Goal: Communication & Community: Connect with others

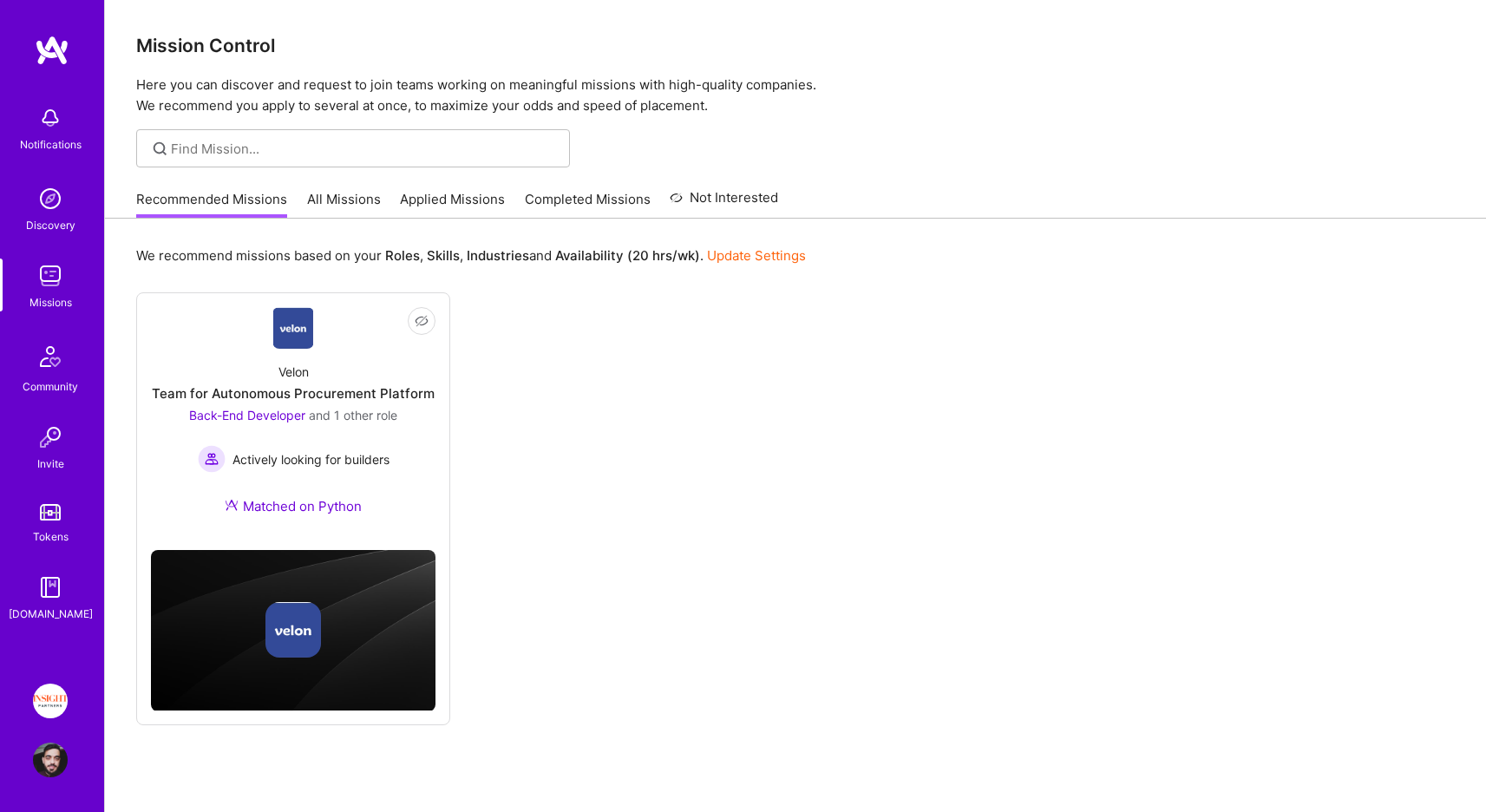
click at [502, 217] on div "Recommended Missions All Missions Applied Missions Completed Missions Not Inter…" at bounding box center [457, 198] width 642 height 37
click at [439, 193] on link "Applied Missions" at bounding box center [452, 205] width 105 height 29
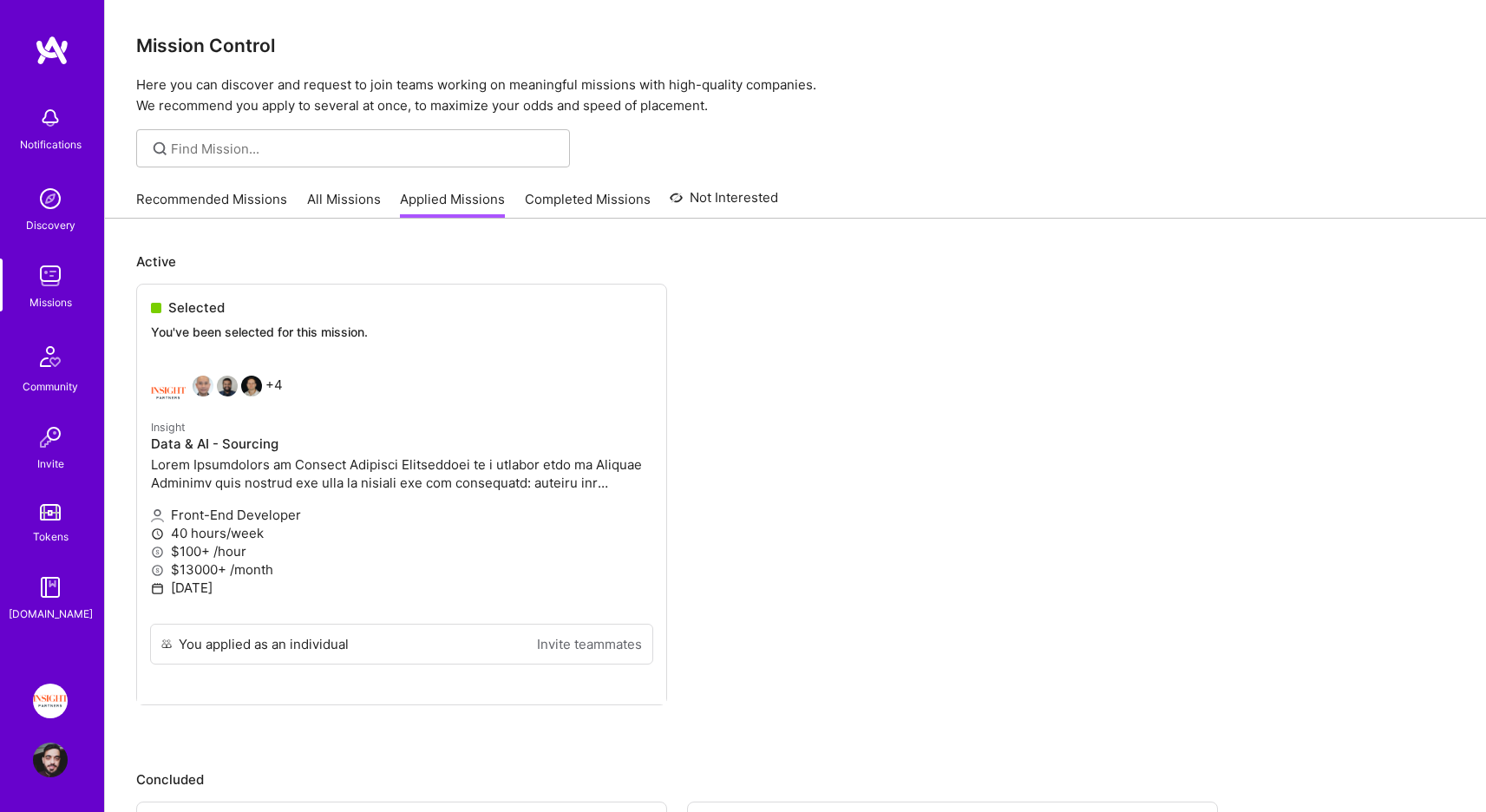
click at [49, 446] on img at bounding box center [50, 437] width 34 height 34
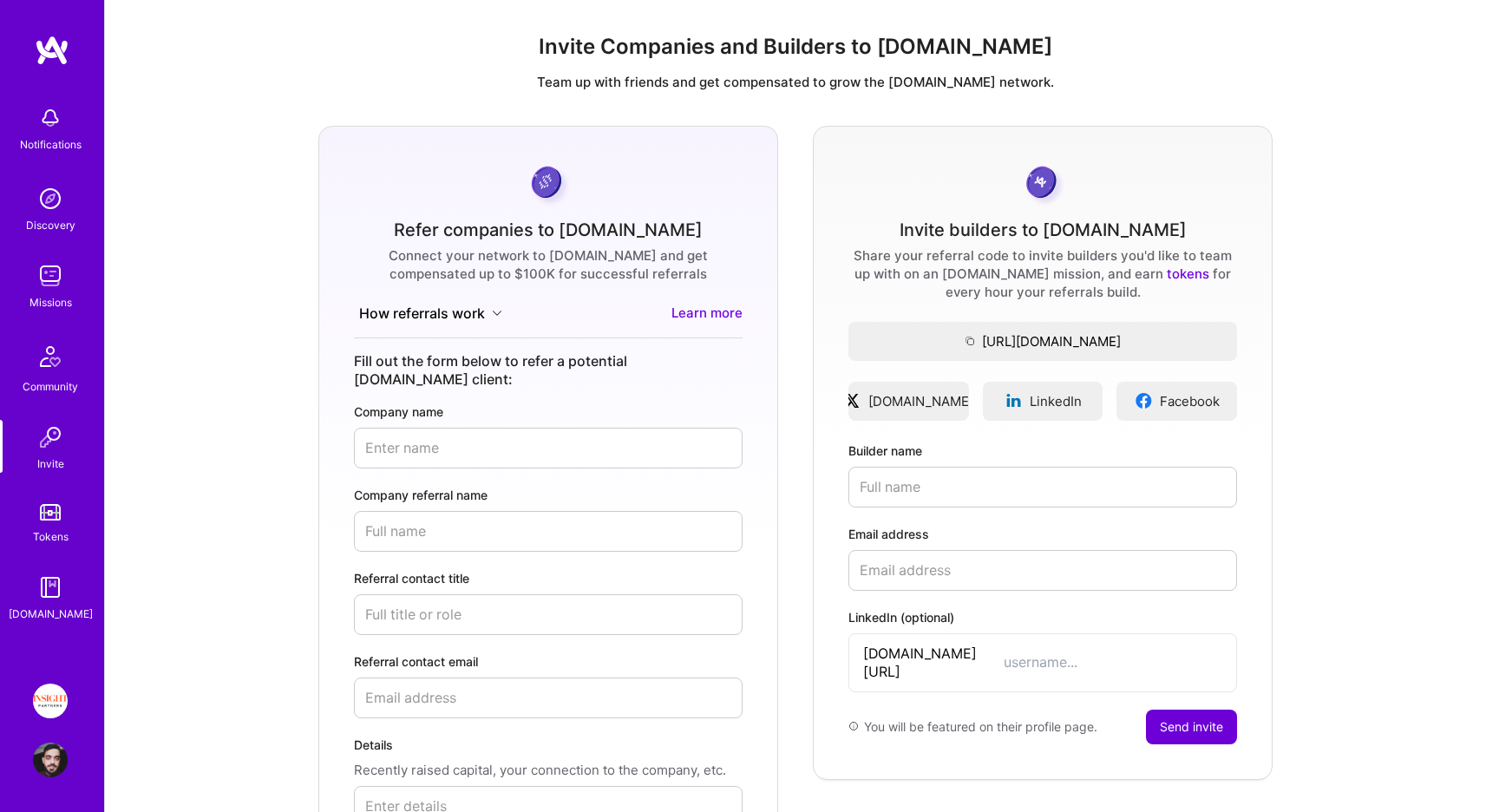
click at [56, 377] on div "Community" at bounding box center [50, 386] width 55 height 18
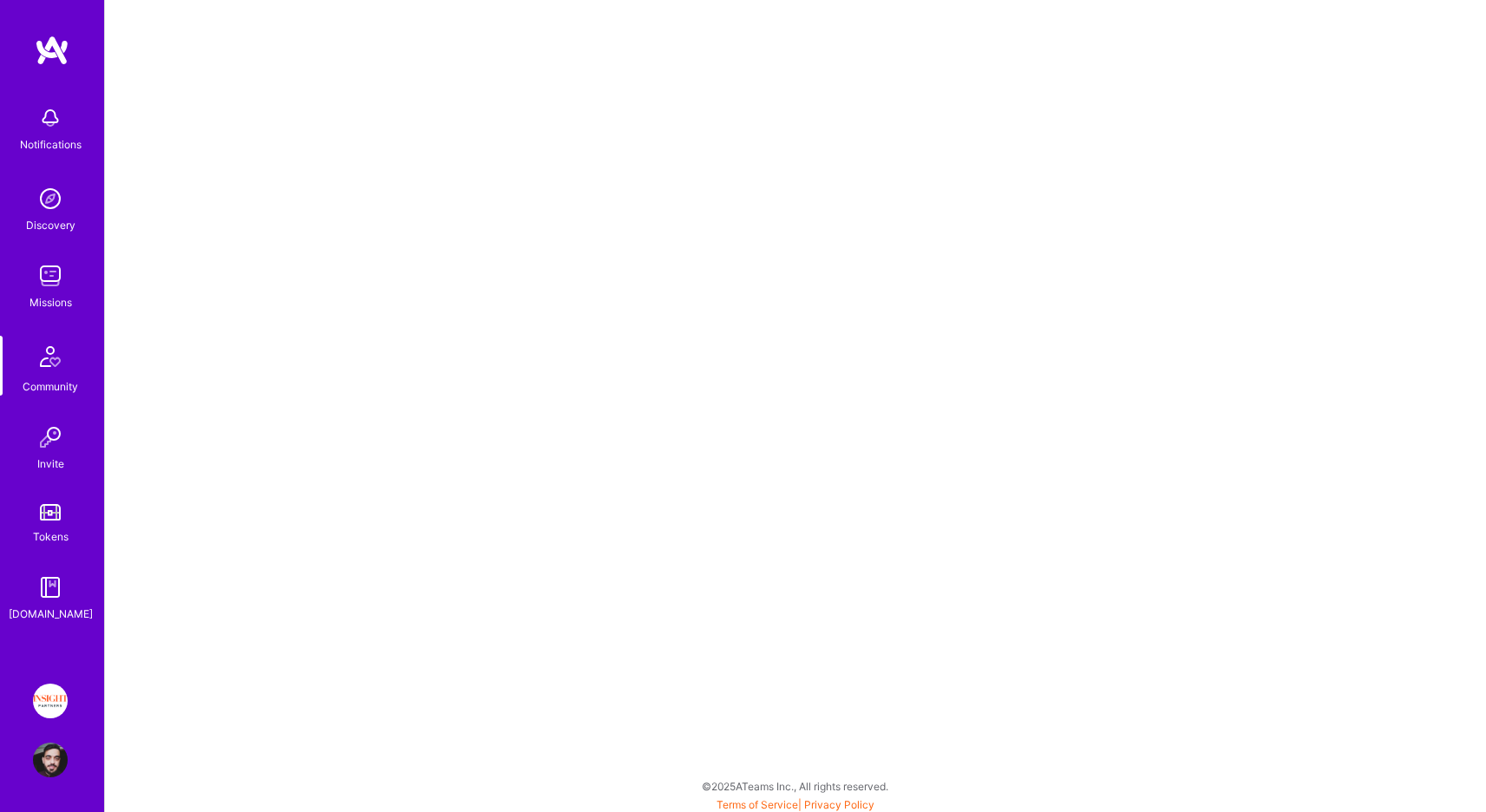
click at [52, 519] on img at bounding box center [50, 512] width 21 height 16
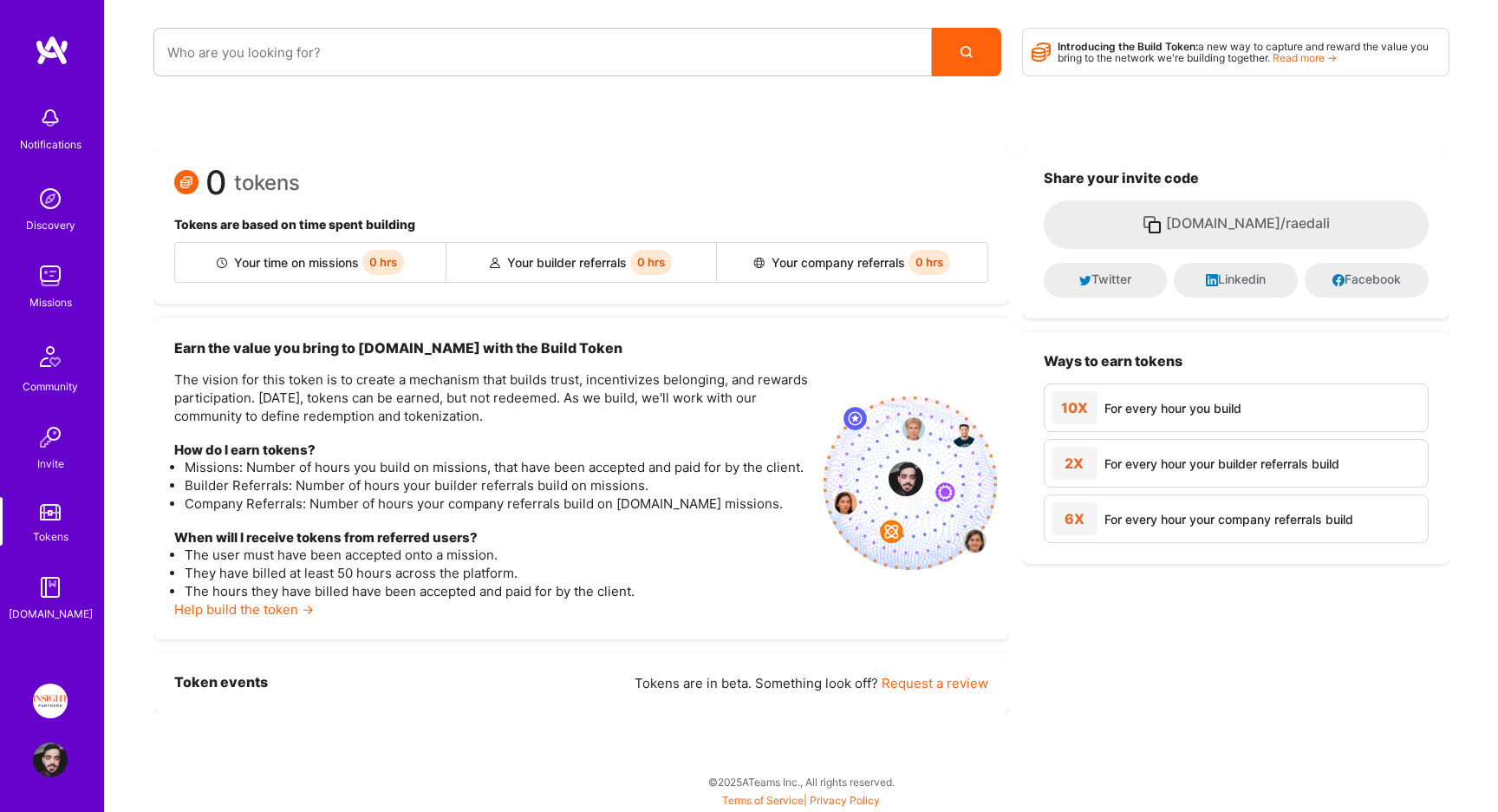
click at [64, 597] on img at bounding box center [50, 587] width 34 height 34
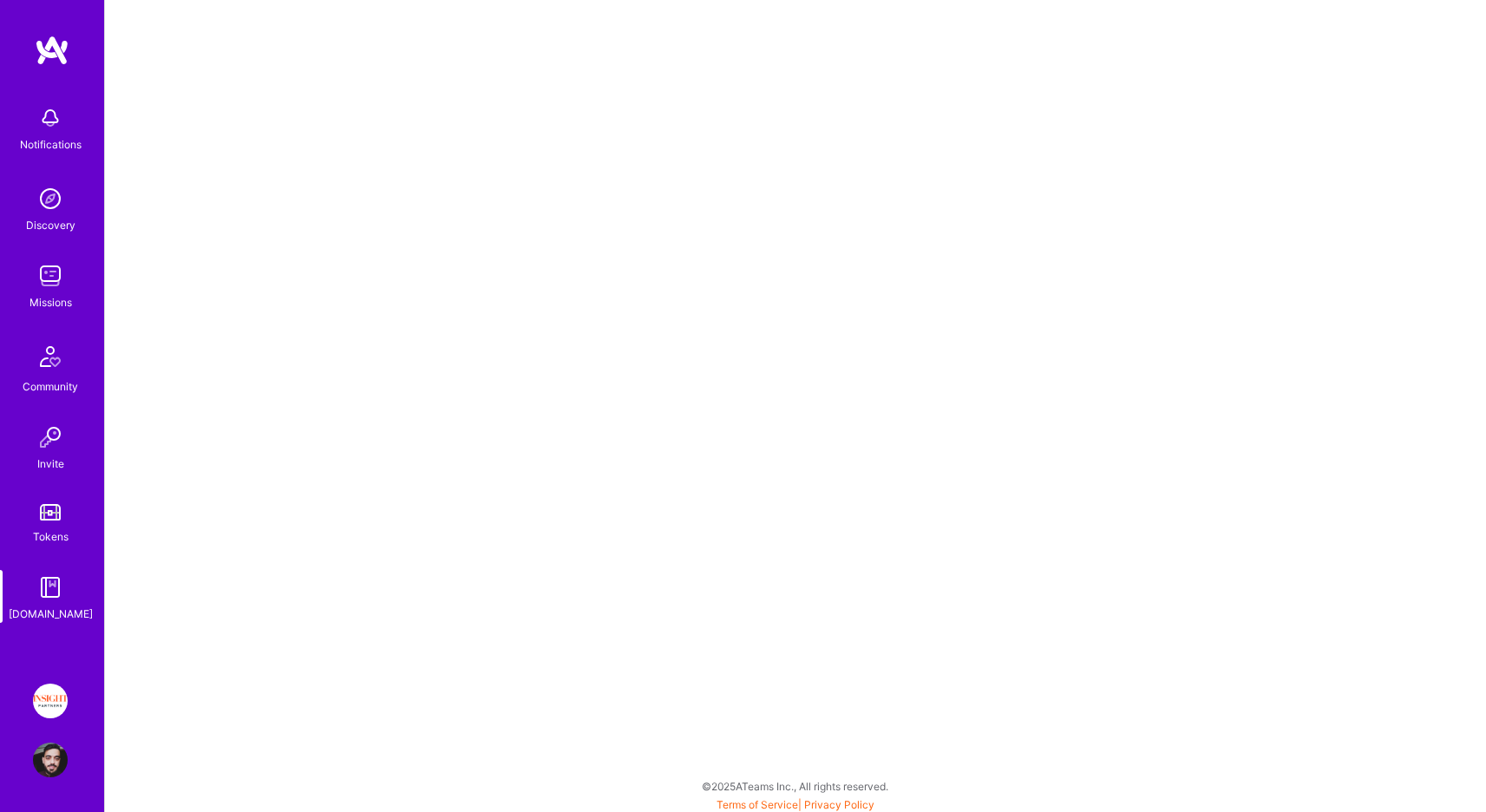
click at [39, 194] on img at bounding box center [50, 198] width 34 height 34
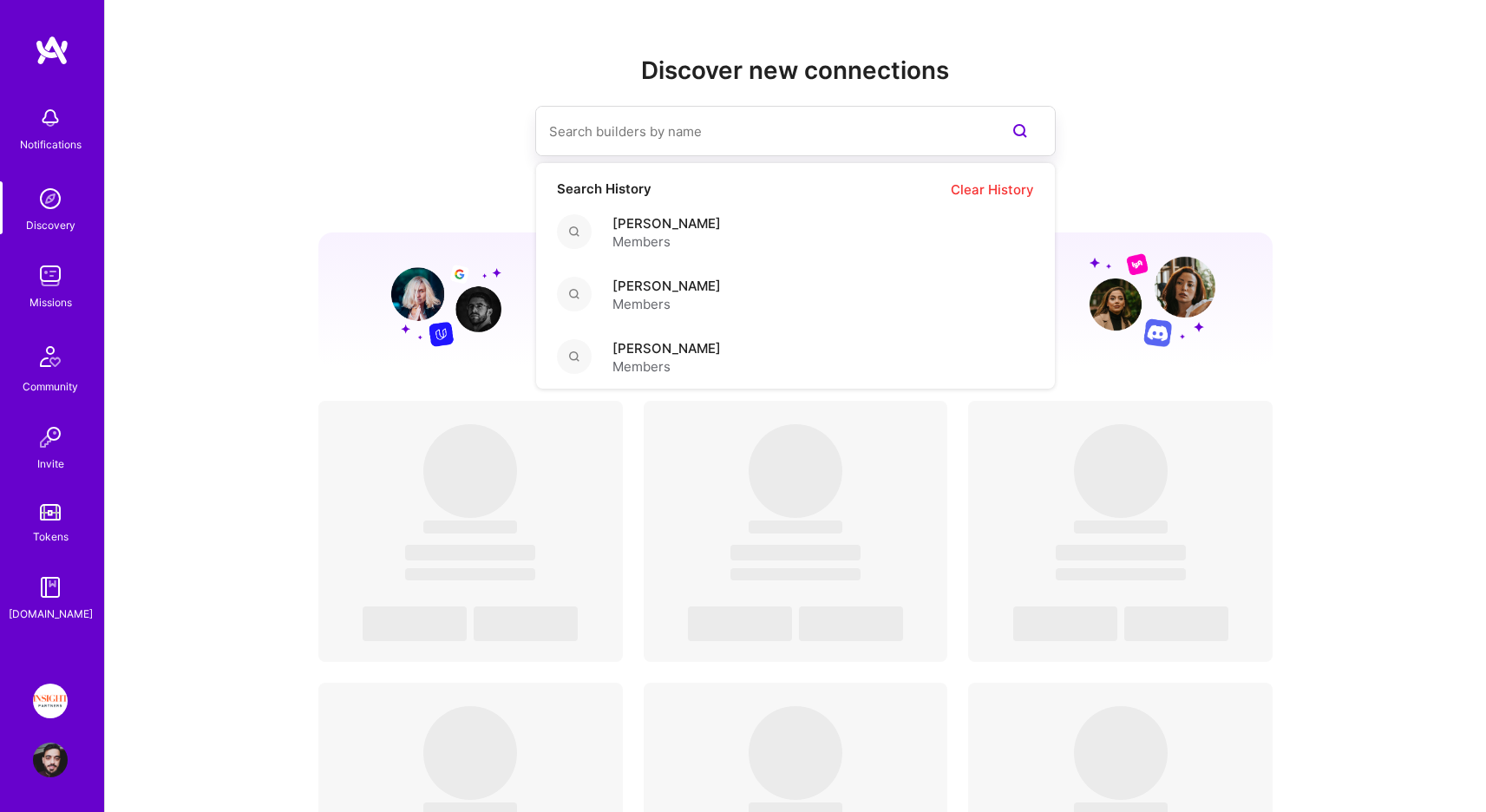
click at [650, 126] on input at bounding box center [761, 131] width 423 height 44
paste input "[PERSON_NAME]"
type input "[PERSON_NAME]"
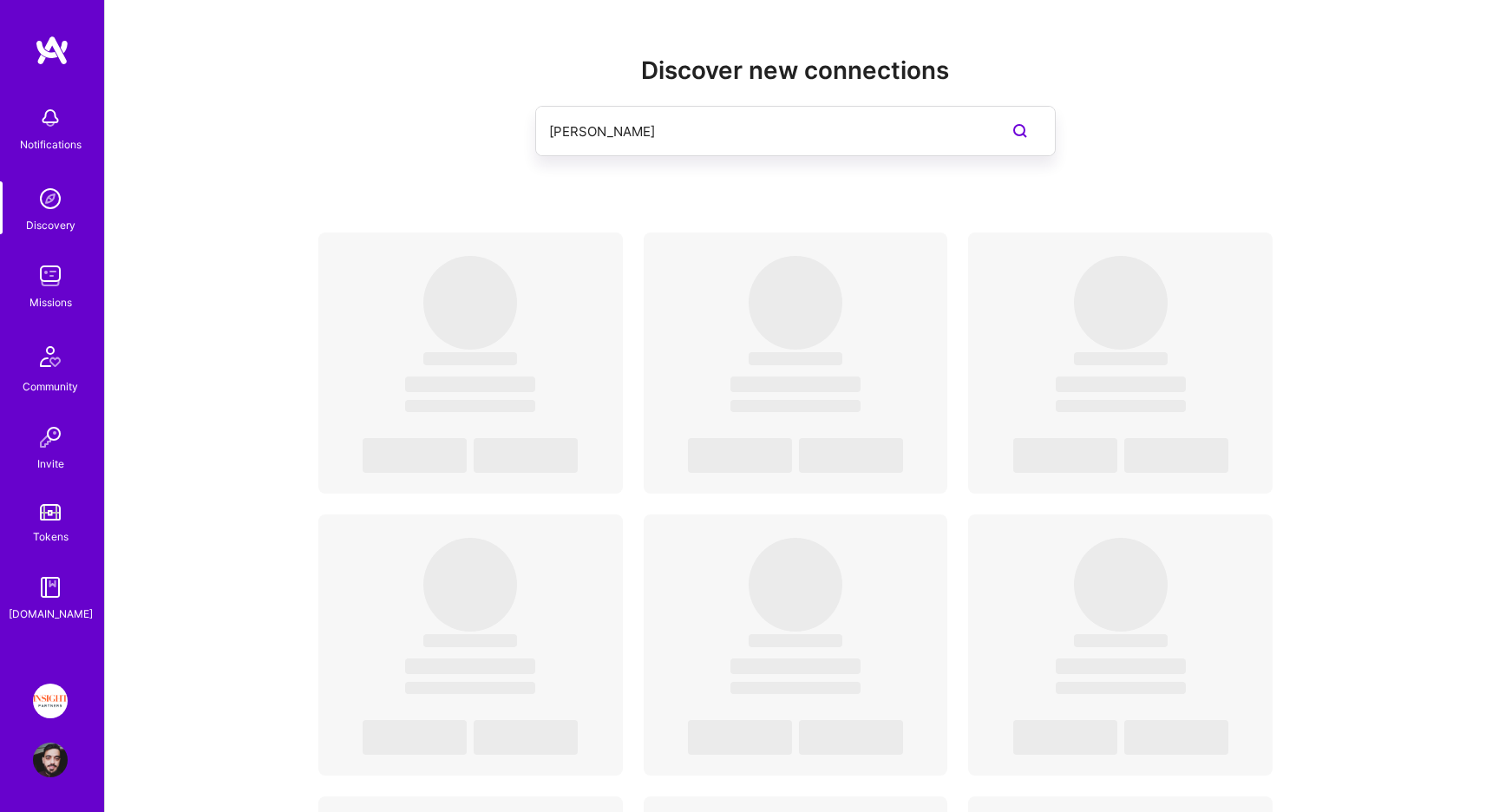
click at [372, 175] on div "Discover new connections [PERSON_NAME]" at bounding box center [795, 133] width 955 height 155
drag, startPoint x: 644, startPoint y: 40, endPoint x: 966, endPoint y: 56, distance: 322.4
click at [965, 56] on div "Discover new connections [PERSON_NAME] ‌ ‌ ‌ ‌ ‌ ‌ ‌ ‌ ‌ ‌ ‌ ‌ ‌ ‌ ‌ ‌ ‌ ‌ ‌ ‌ …" at bounding box center [795, 789] width 1381 height 1580
click at [1041, 69] on h2 "Discover new connections" at bounding box center [795, 71] width 955 height 29
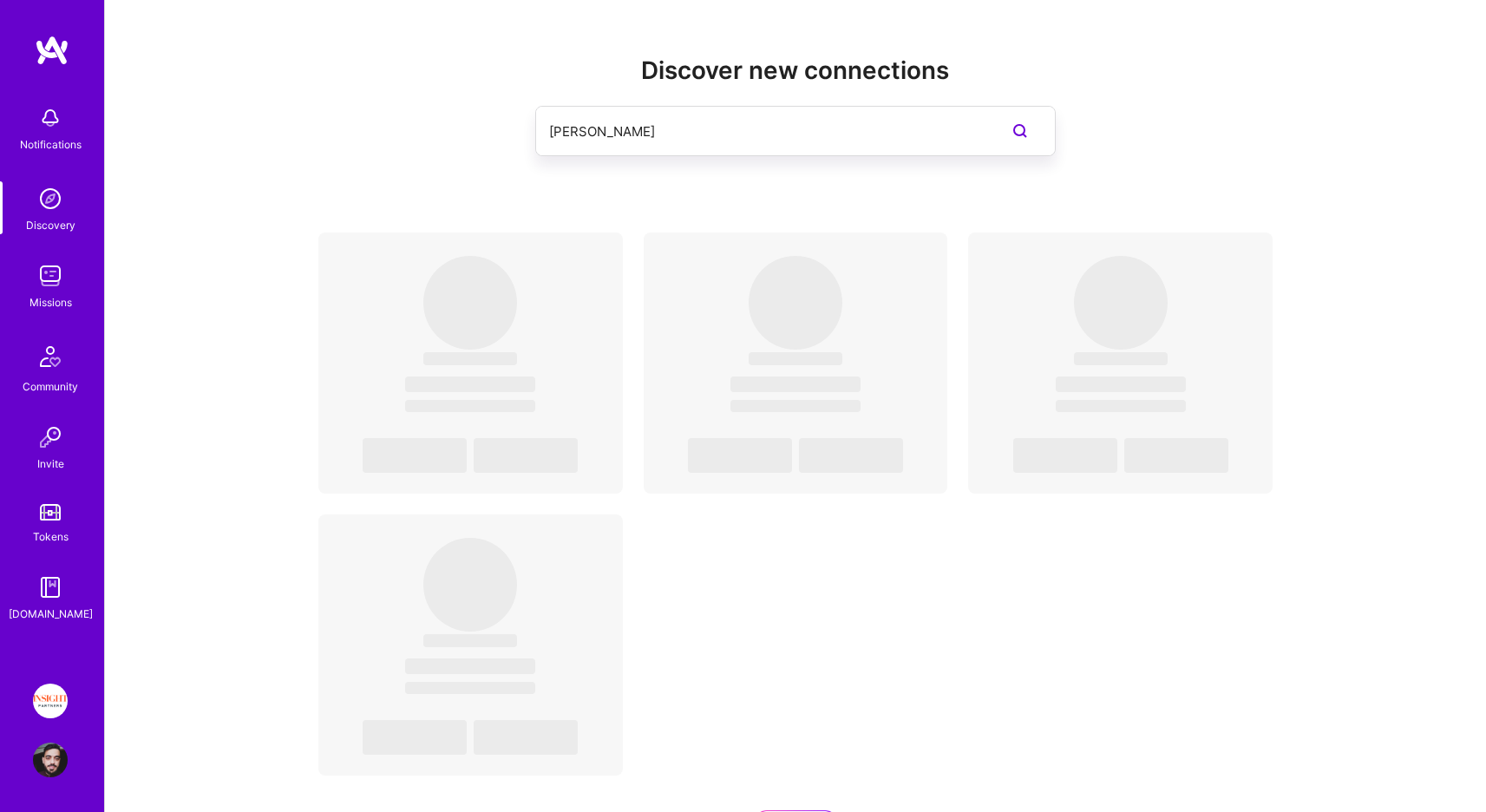
click at [484, 63] on h2 "Discover new connections" at bounding box center [795, 71] width 955 height 29
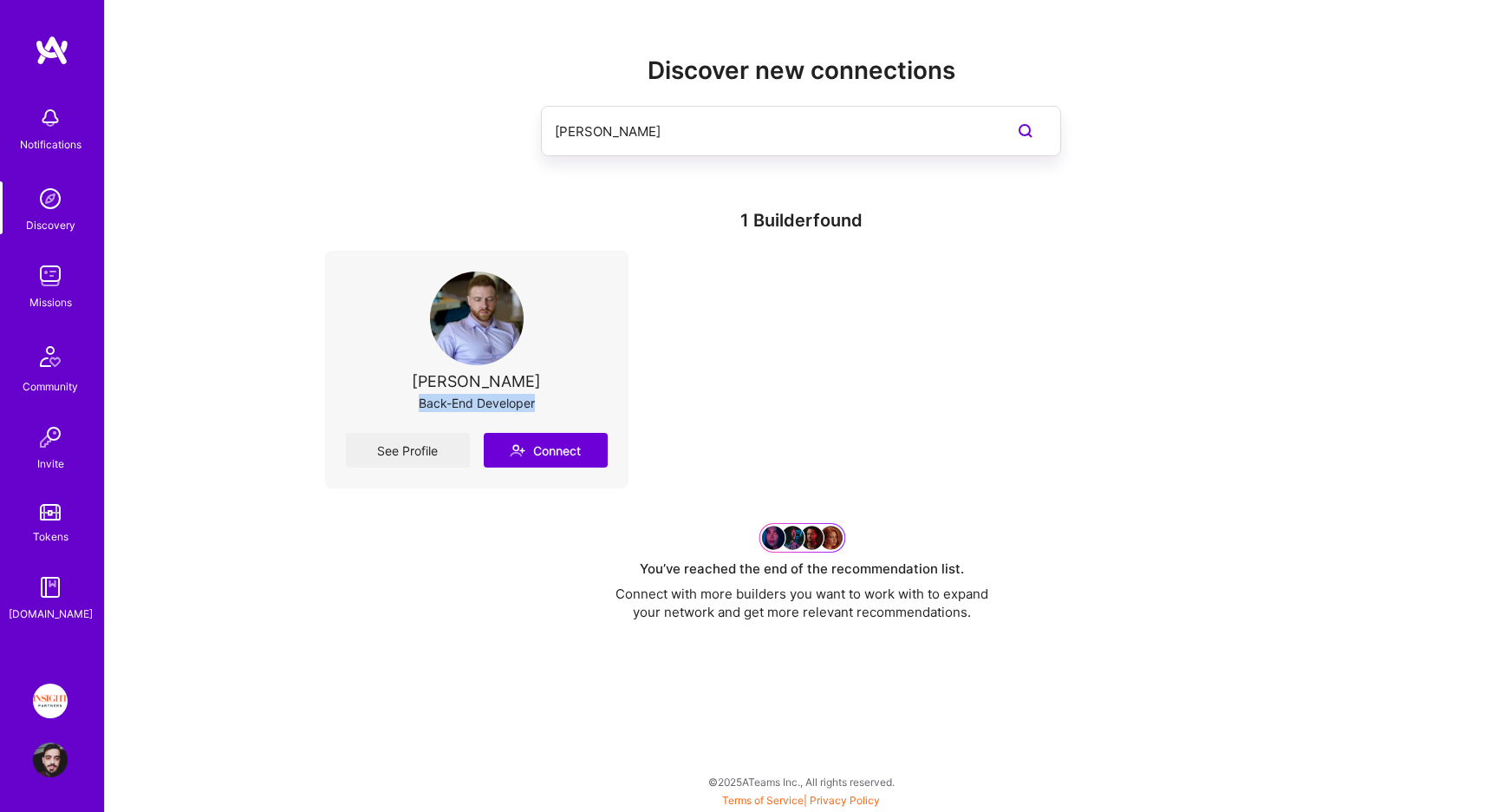
drag, startPoint x: 558, startPoint y: 396, endPoint x: 396, endPoint y: 388, distance: 162.2
click at [396, 388] on div "[PERSON_NAME] Back-End Developer" at bounding box center [478, 352] width 263 height 161
drag, startPoint x: 396, startPoint y: 388, endPoint x: 582, endPoint y: 388, distance: 186.0
click at [582, 388] on div "[PERSON_NAME] Back-End Developer" at bounding box center [478, 352] width 263 height 161
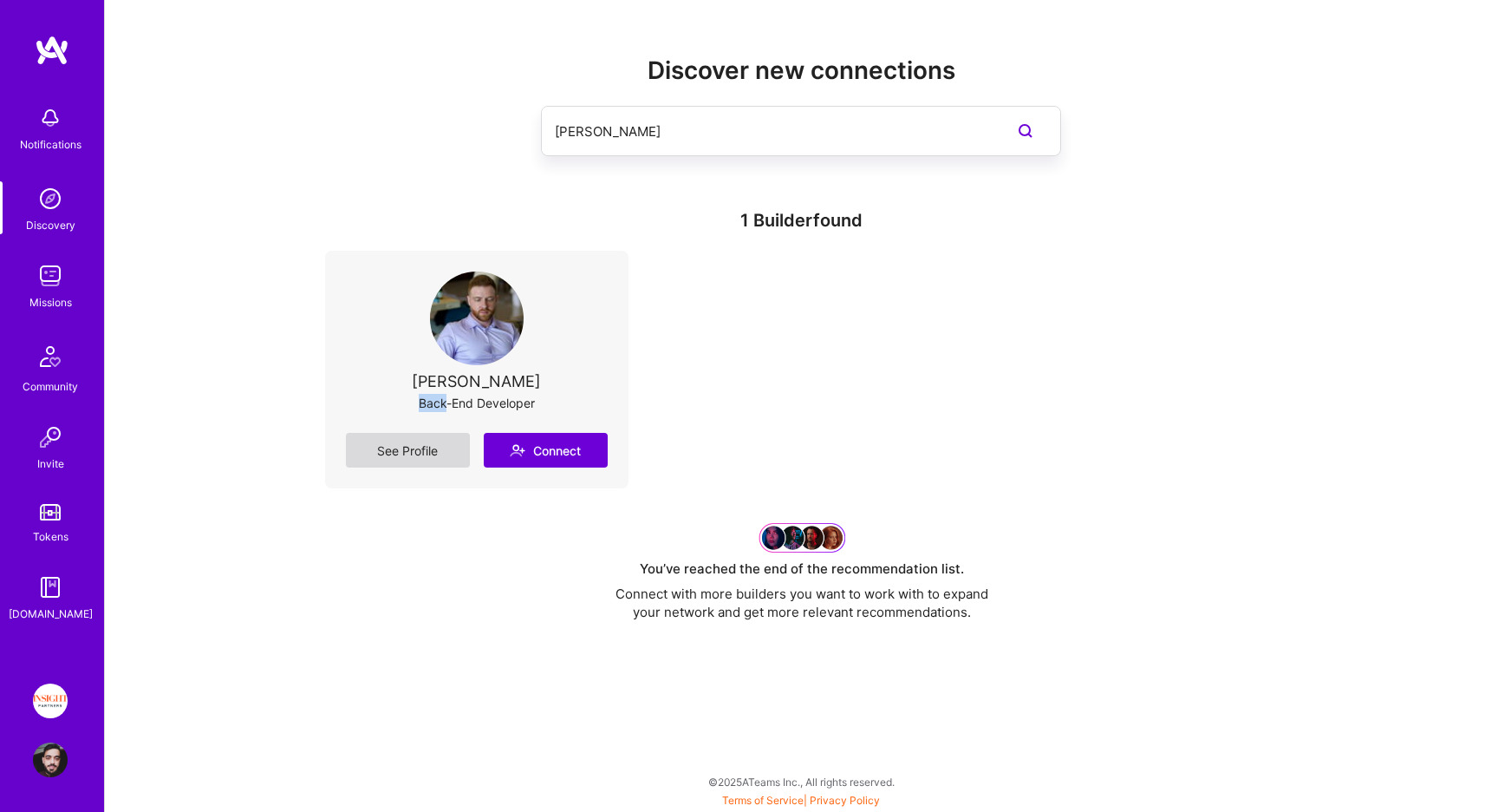
click at [396, 445] on link "See Profile" at bounding box center [408, 450] width 124 height 34
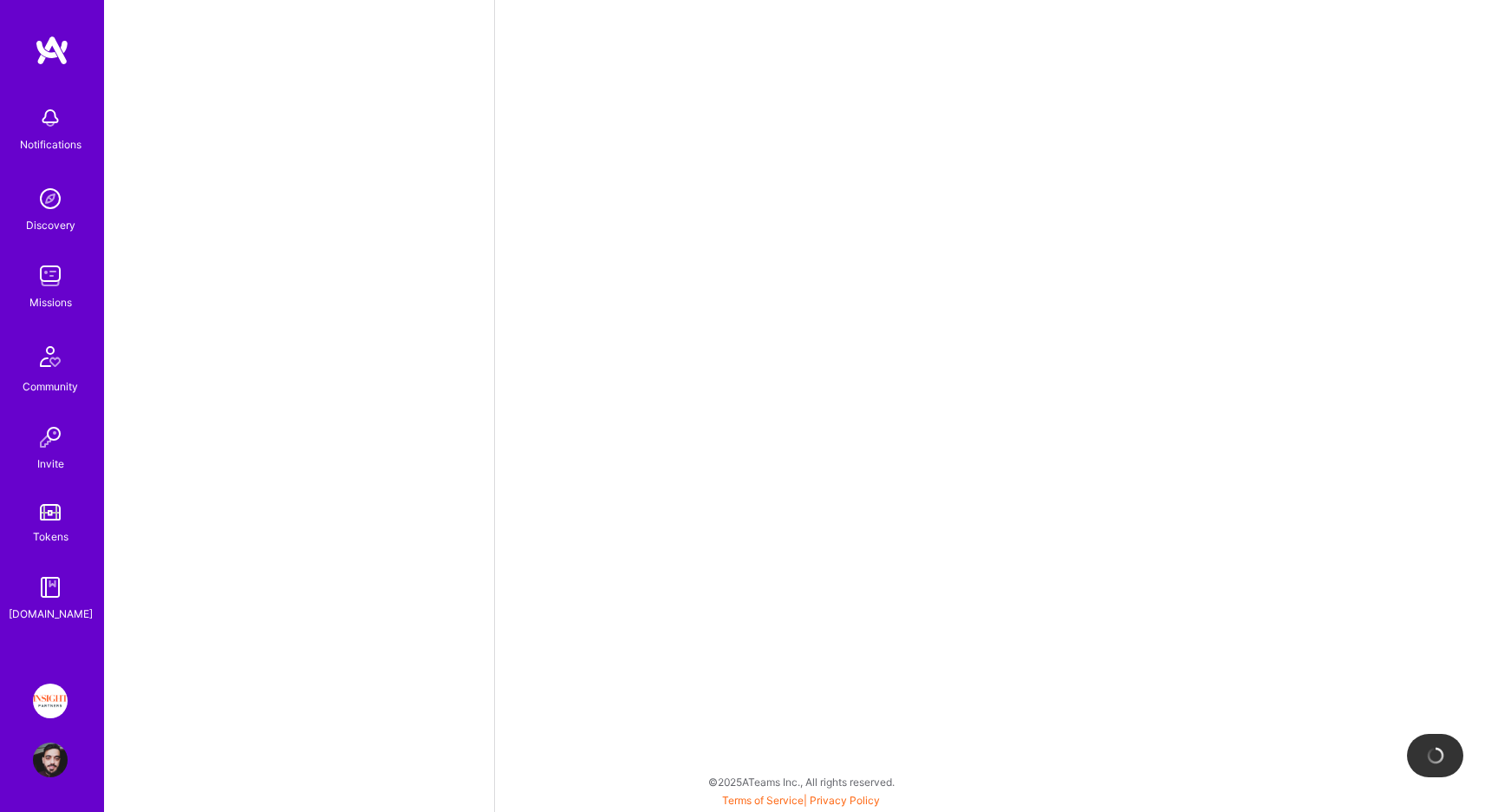
click at [356, 397] on div at bounding box center [299, 406] width 391 height 812
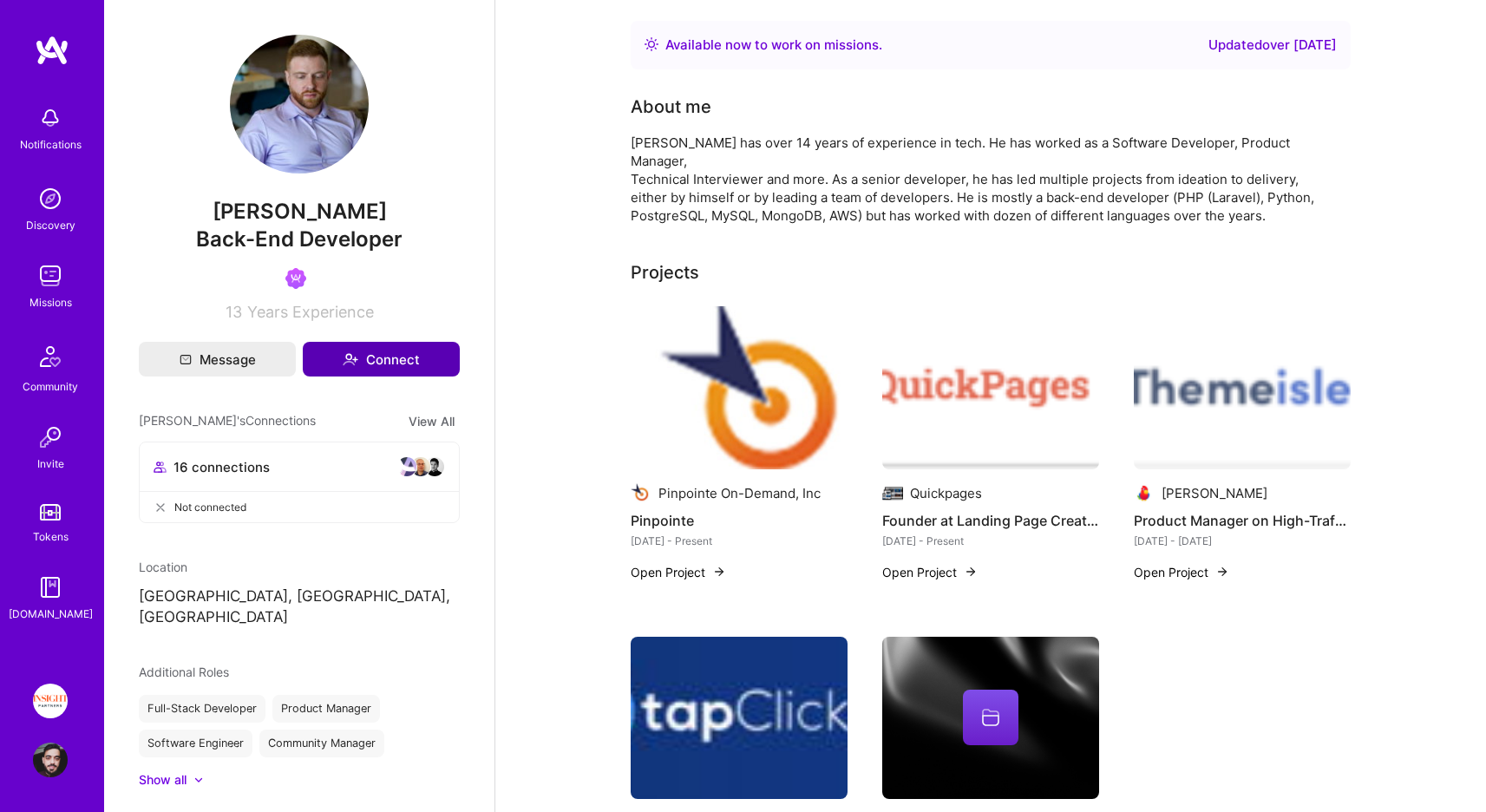
click at [420, 361] on button "Connect" at bounding box center [381, 359] width 157 height 34
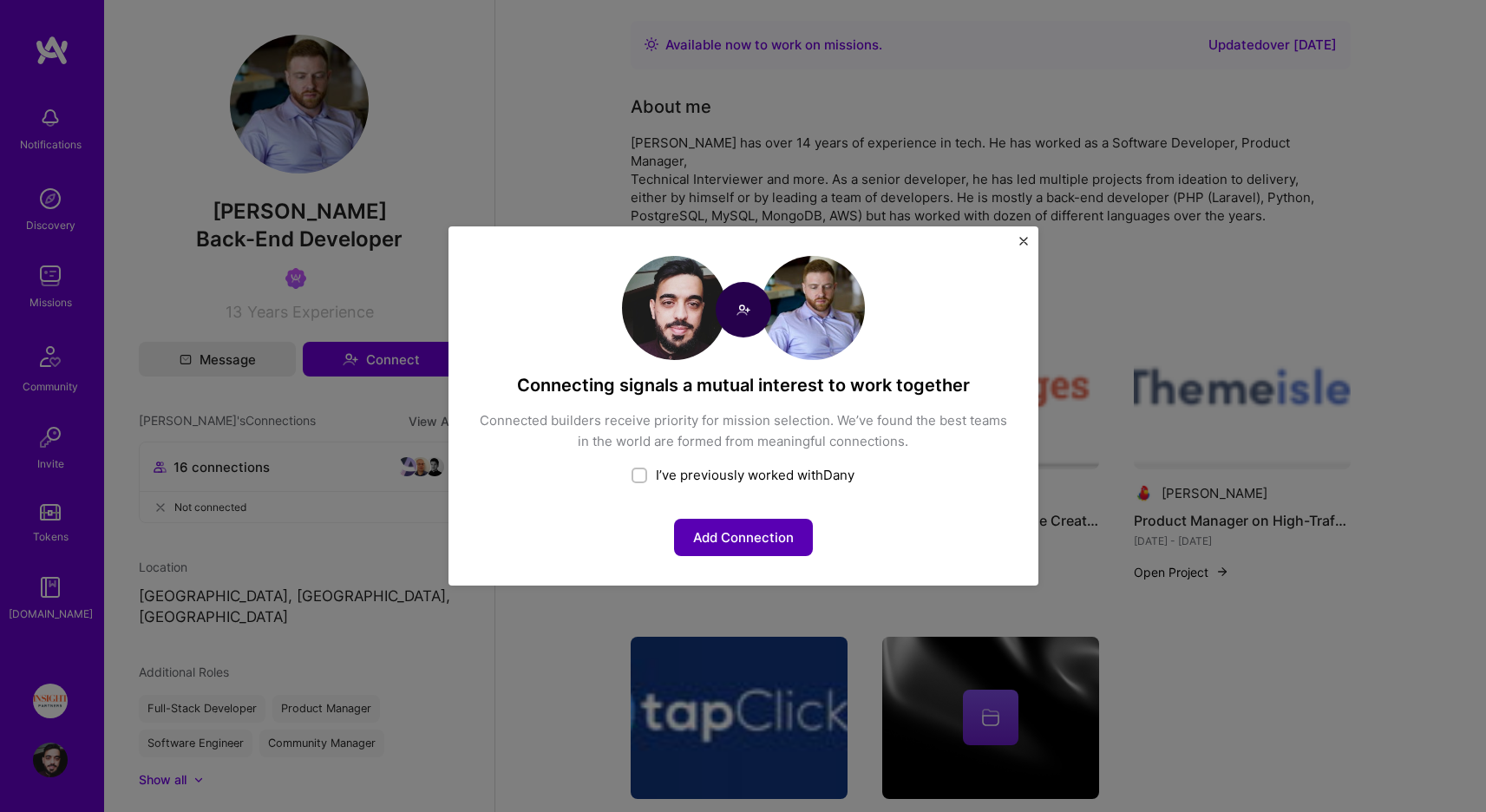
click at [738, 549] on button "Add Connection" at bounding box center [743, 536] width 139 height 37
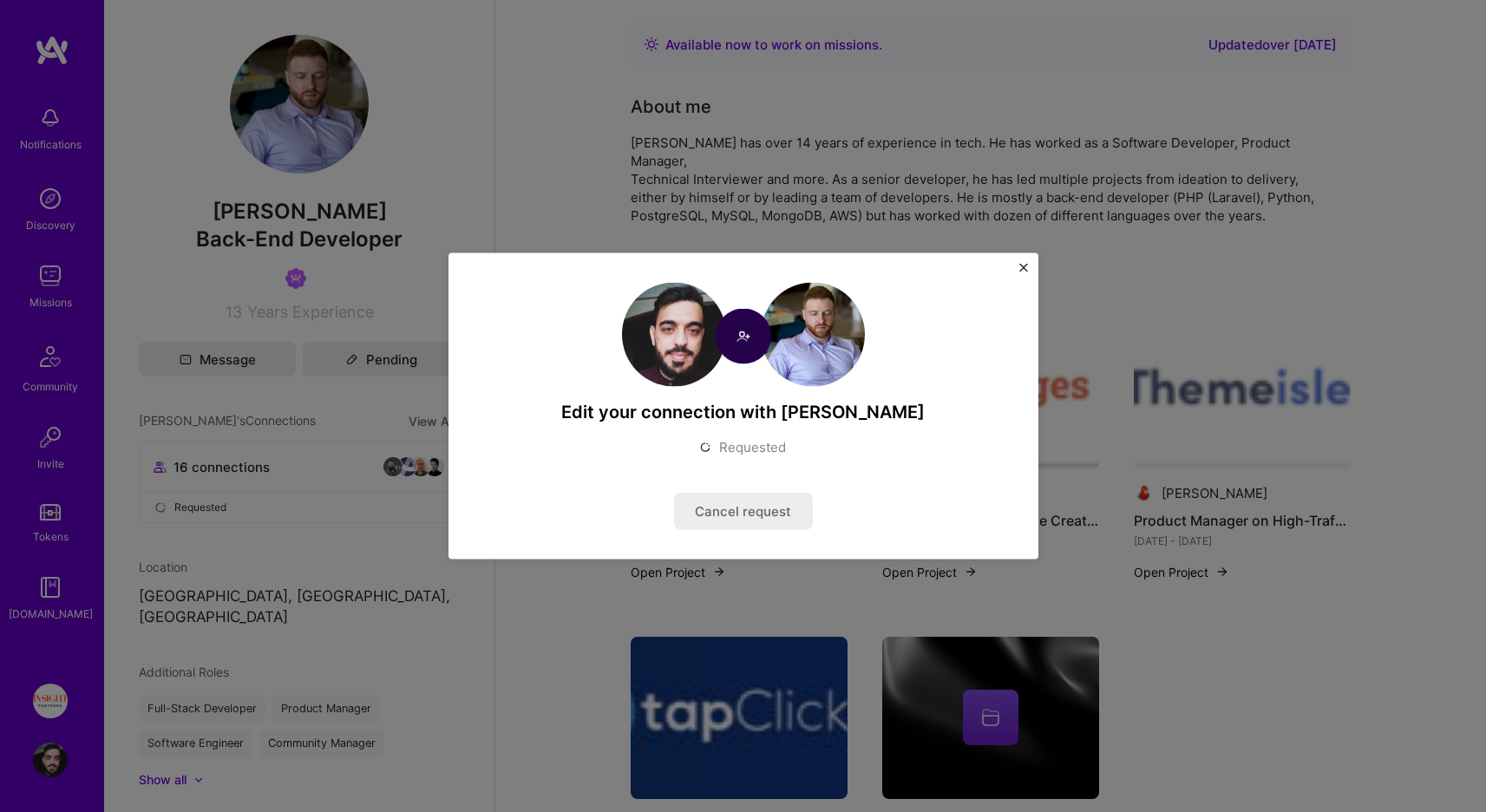
click at [697, 136] on div "Edit your connection with [PERSON_NAME] Requested Cancel request" at bounding box center [743, 406] width 1486 height 812
